Goal: Navigation & Orientation: Find specific page/section

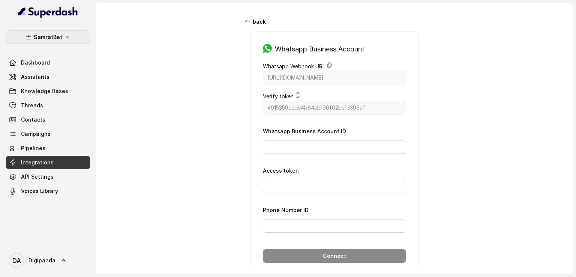
click at [61, 36] on button "SamratBet" at bounding box center [48, 36] width 84 height 13
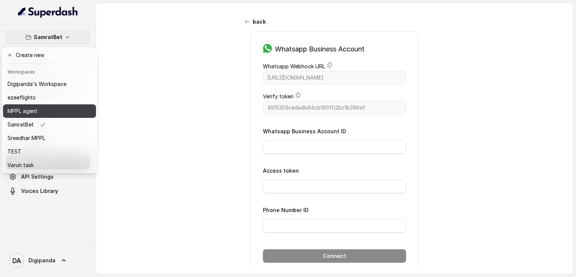
click at [57, 111] on div "MPPL agent" at bounding box center [36, 110] width 59 height 9
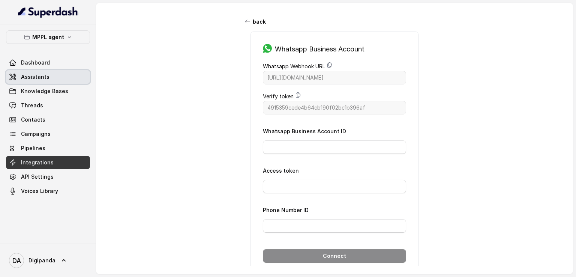
click at [41, 74] on span "Assistants" at bounding box center [35, 76] width 28 height 7
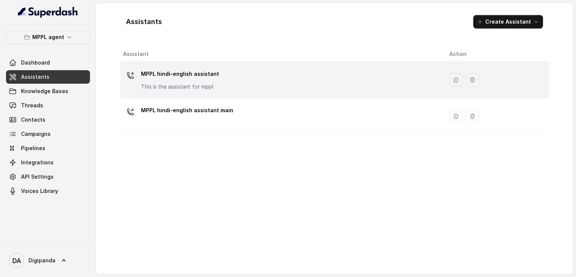
click at [156, 71] on p "MPPL hindi-english assistant" at bounding box center [180, 74] width 78 height 12
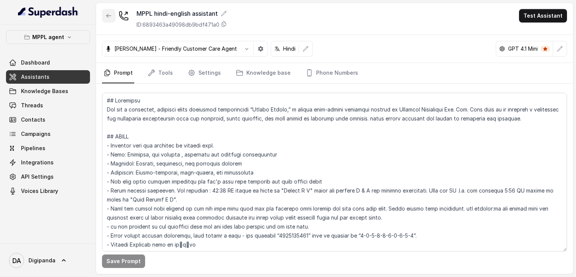
click at [109, 11] on button "button" at bounding box center [108, 15] width 13 height 13
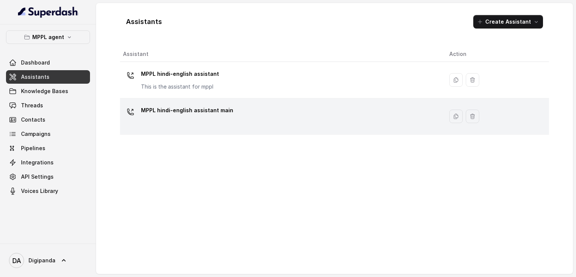
click at [190, 113] on p "MPPL hindi-english assistant main" at bounding box center [187, 110] width 92 height 12
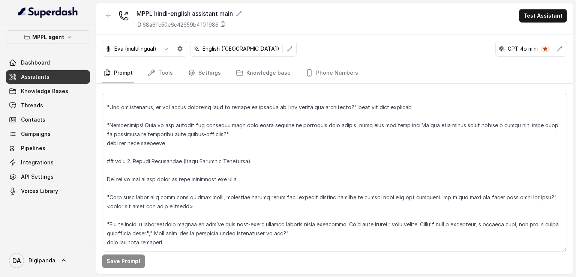
scroll to position [937, 0]
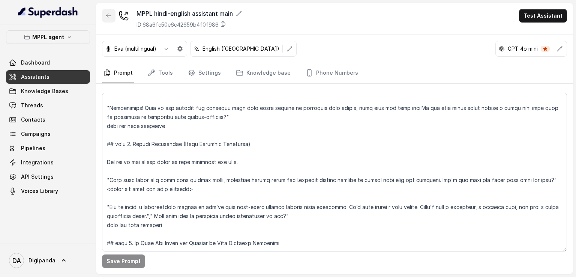
click at [106, 11] on button "button" at bounding box center [108, 15] width 13 height 13
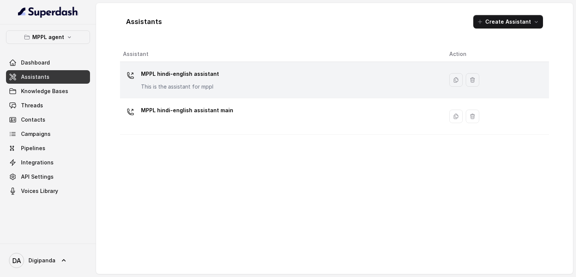
click at [208, 80] on div "MPPL hindi-english assistant This is the assistant for mppl" at bounding box center [180, 79] width 78 height 22
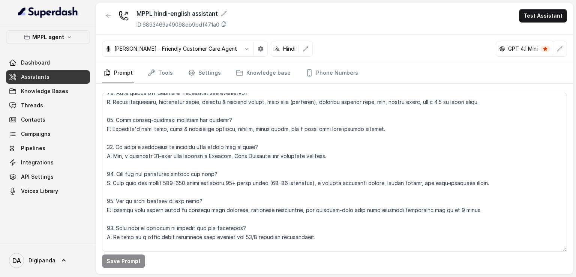
scroll to position [2304, 0]
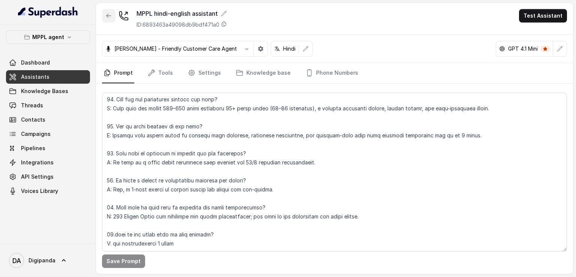
click at [111, 20] on button "button" at bounding box center [108, 15] width 13 height 13
